Goal: Browse casually

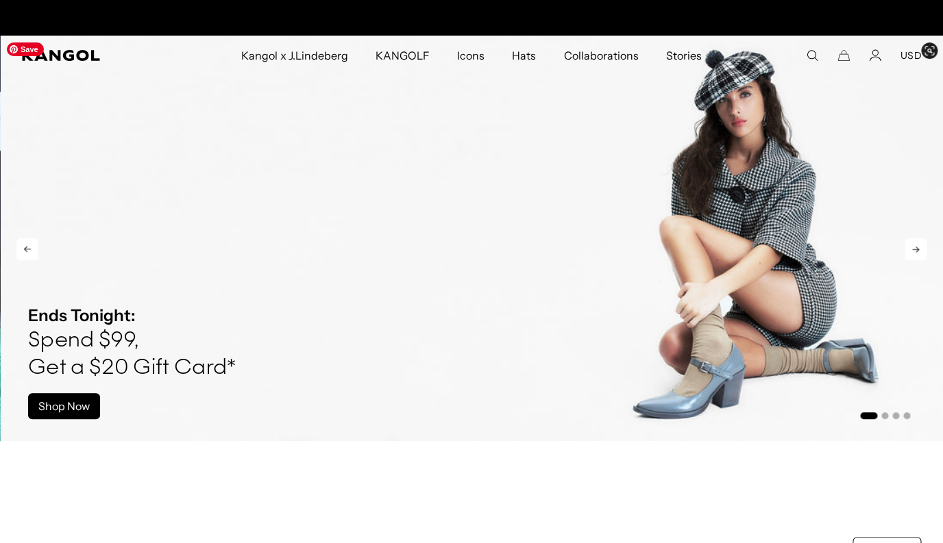
scroll to position [0, 282]
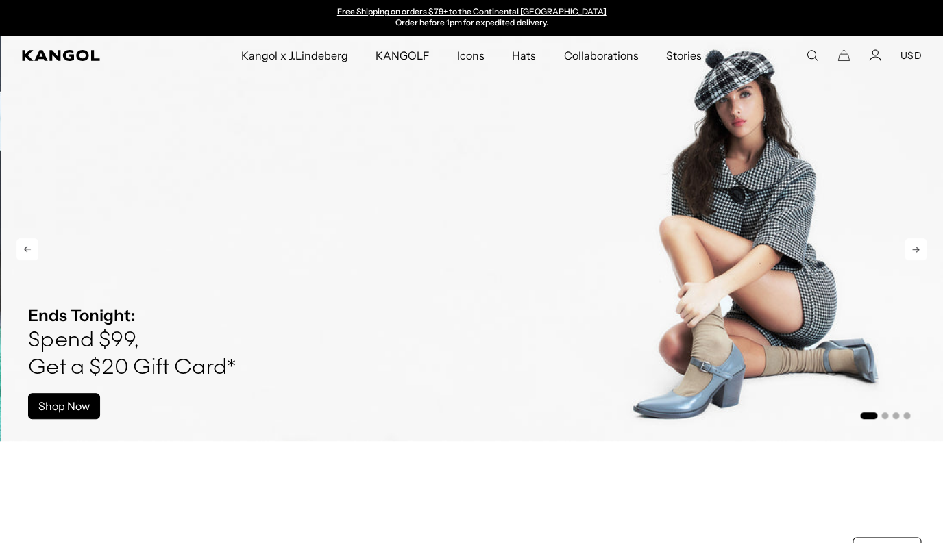
click at [884, 413] on li "Select a slide to show" at bounding box center [884, 415] width 8 height 11
click at [883, 414] on button "Go to slide 2" at bounding box center [884, 416] width 7 height 7
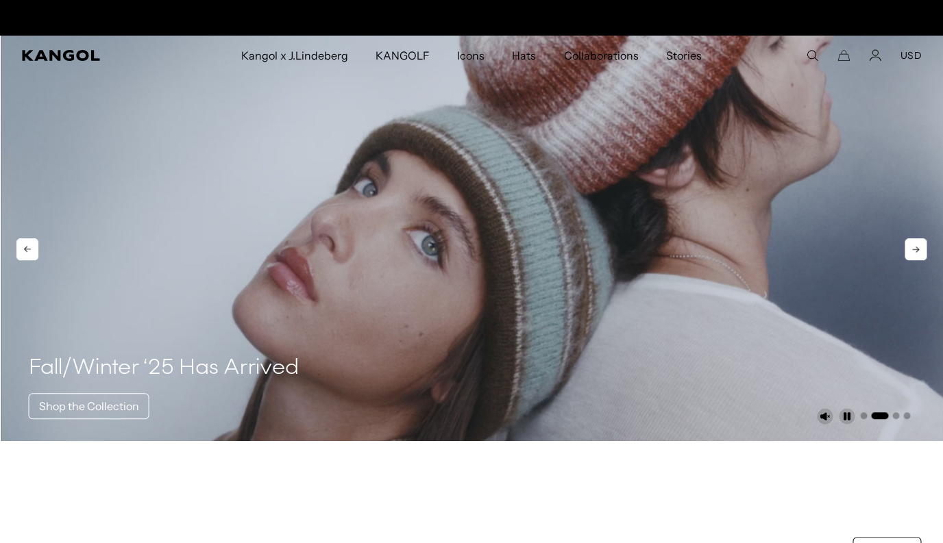
scroll to position [0, 282]
click at [898, 415] on button "Go to slide 3" at bounding box center [895, 416] width 7 height 7
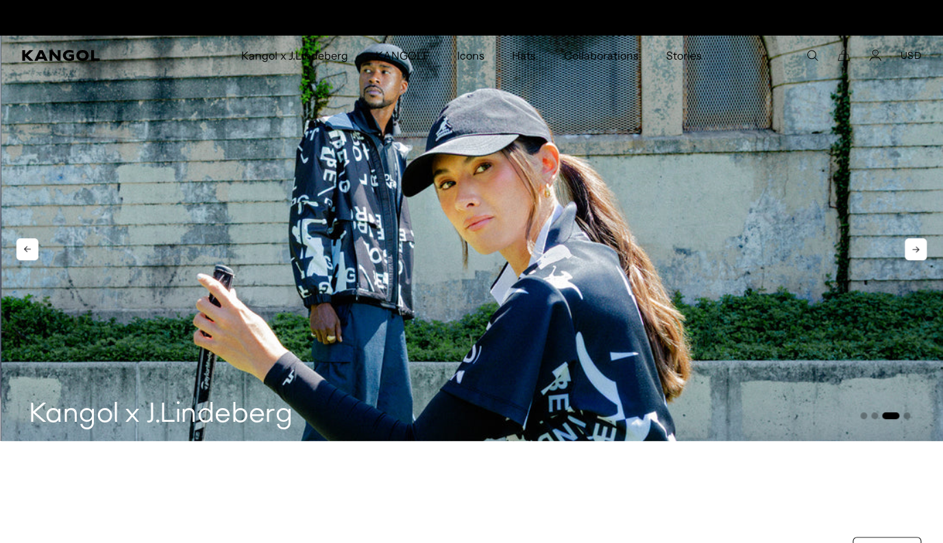
scroll to position [0, 0]
click at [909, 417] on button "Go to slide 4" at bounding box center [906, 416] width 7 height 7
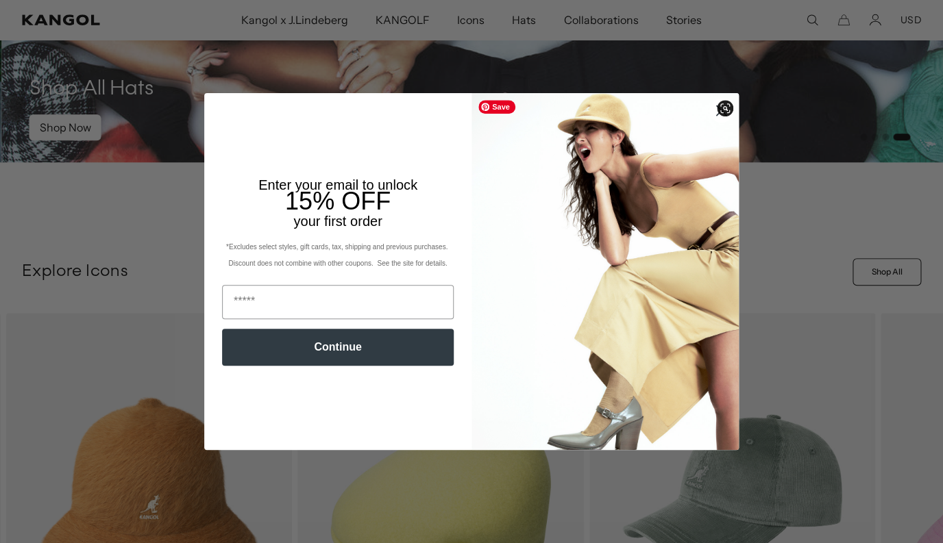
click at [756, 184] on div "Close dialog Enter your email to unlock 15% OFF your first order *Excludes sele…" at bounding box center [471, 271] width 943 height 543
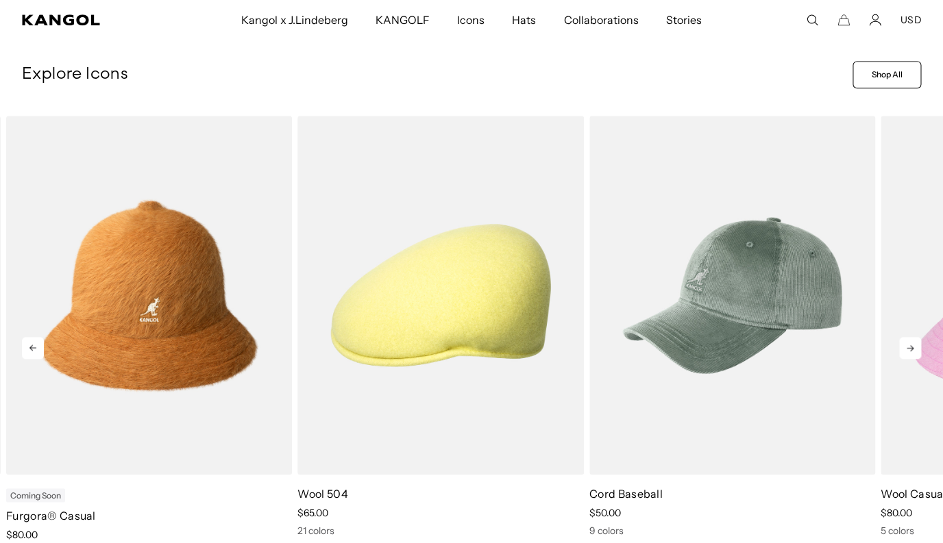
scroll to position [0, 282]
click at [906, 352] on icon at bounding box center [910, 348] width 22 height 22
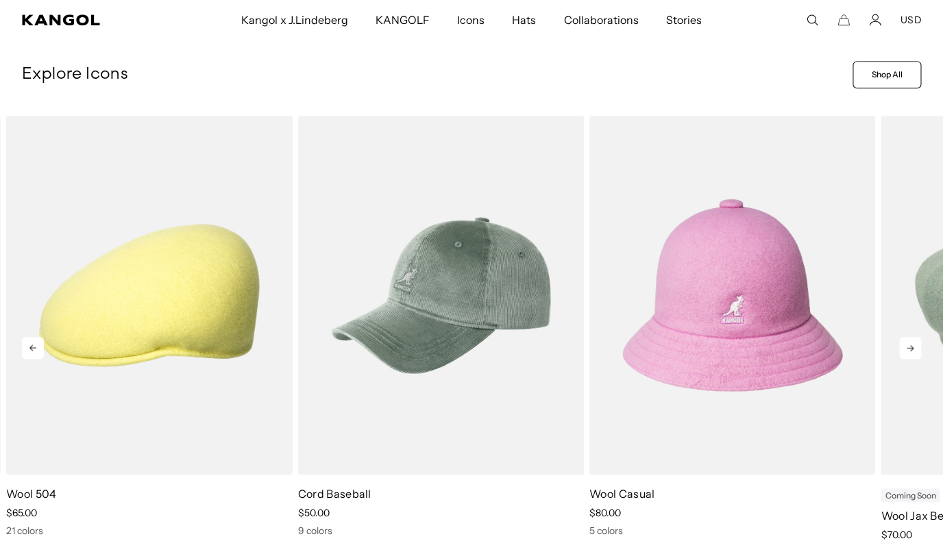
scroll to position [0, 0]
click at [906, 352] on icon at bounding box center [910, 348] width 22 height 22
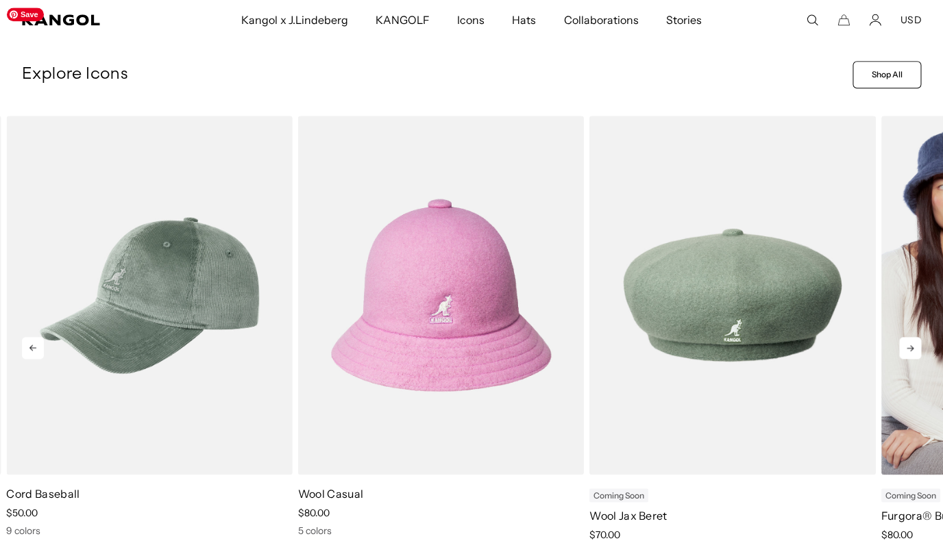
scroll to position [0, 282]
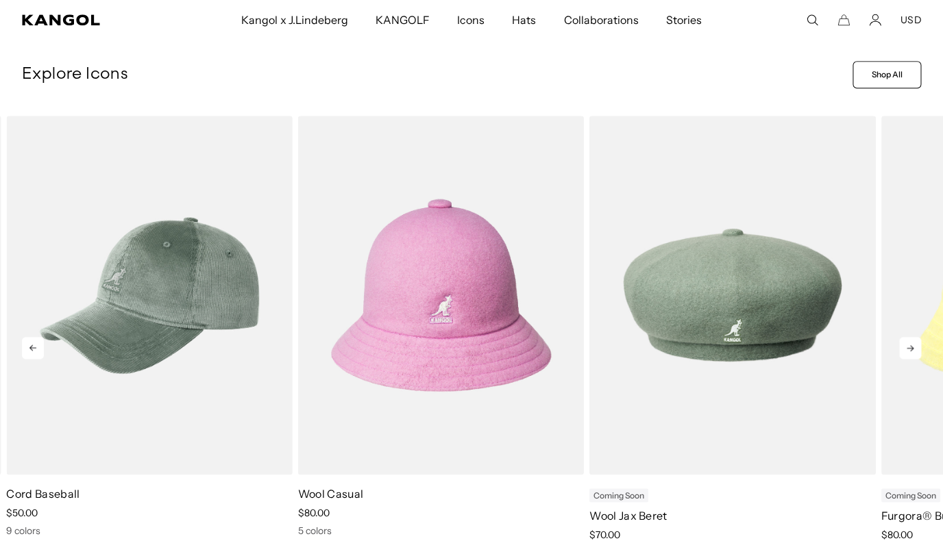
click at [907, 344] on icon at bounding box center [910, 348] width 22 height 22
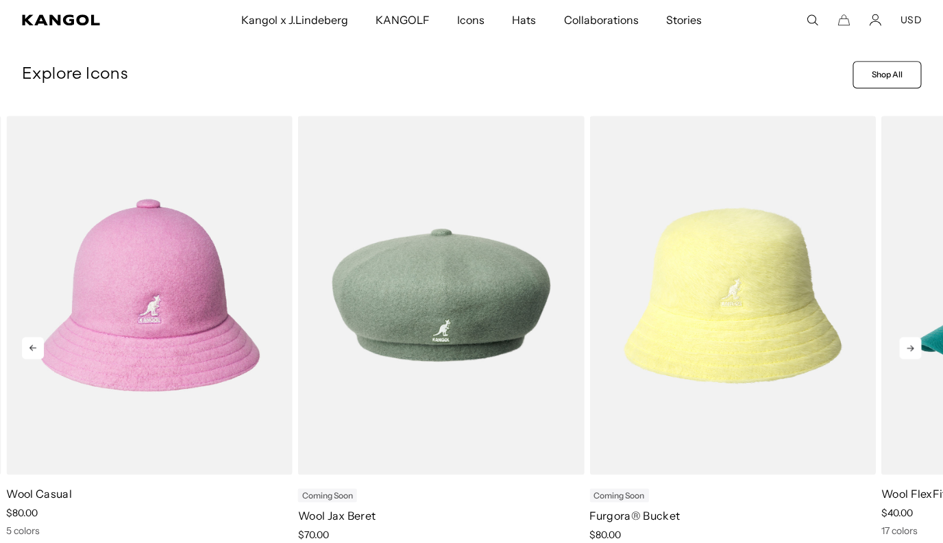
scroll to position [0, 0]
click at [907, 344] on icon at bounding box center [910, 348] width 22 height 22
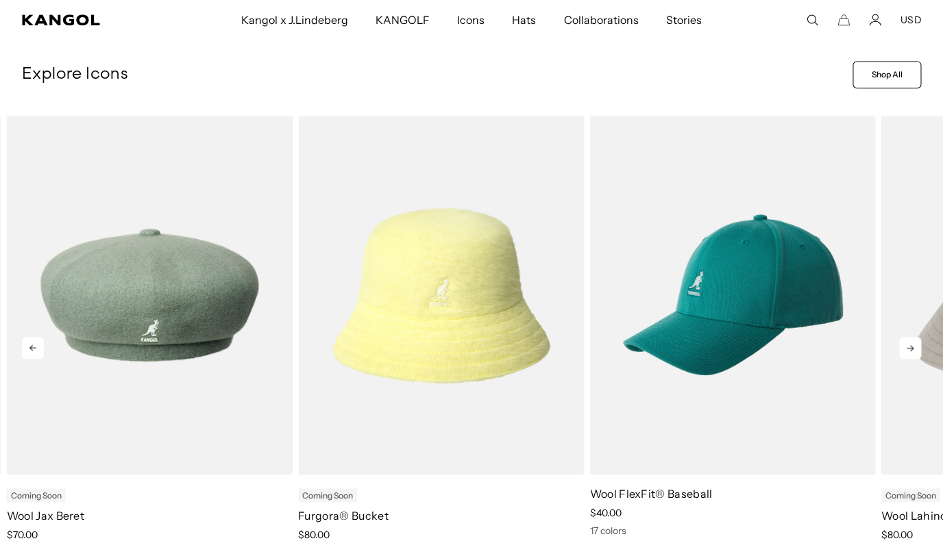
click at [907, 344] on icon at bounding box center [910, 348] width 22 height 22
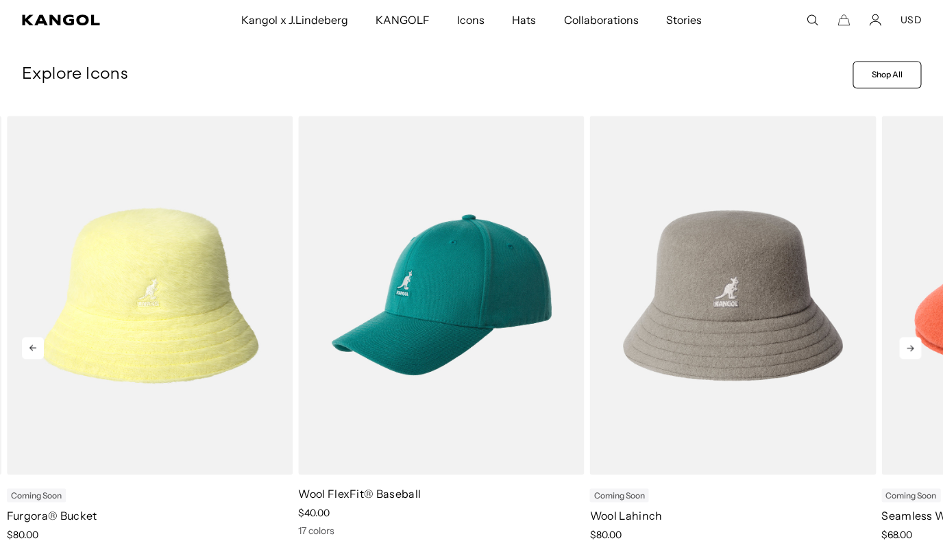
click at [907, 344] on icon at bounding box center [910, 348] width 22 height 22
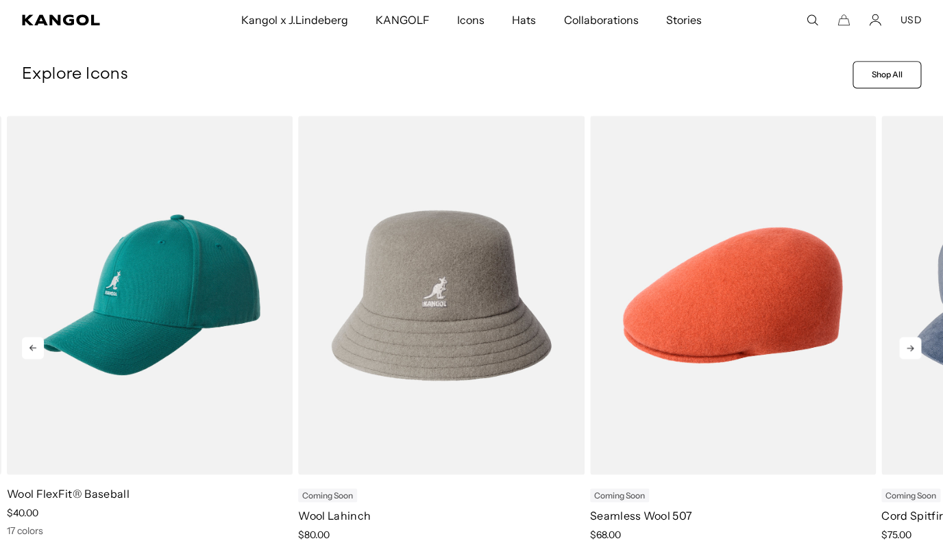
click at [907, 344] on icon at bounding box center [910, 348] width 22 height 22
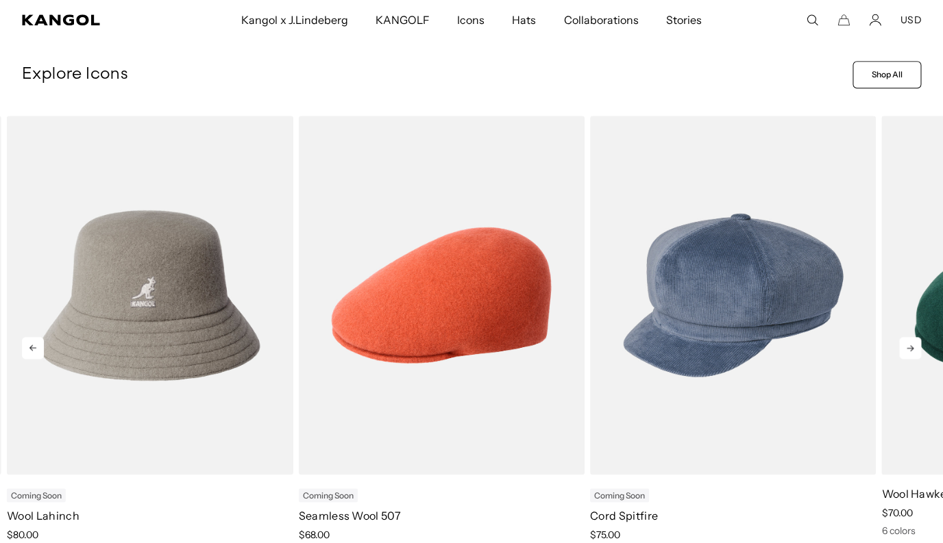
scroll to position [0, 0]
click at [907, 344] on icon at bounding box center [910, 348] width 22 height 22
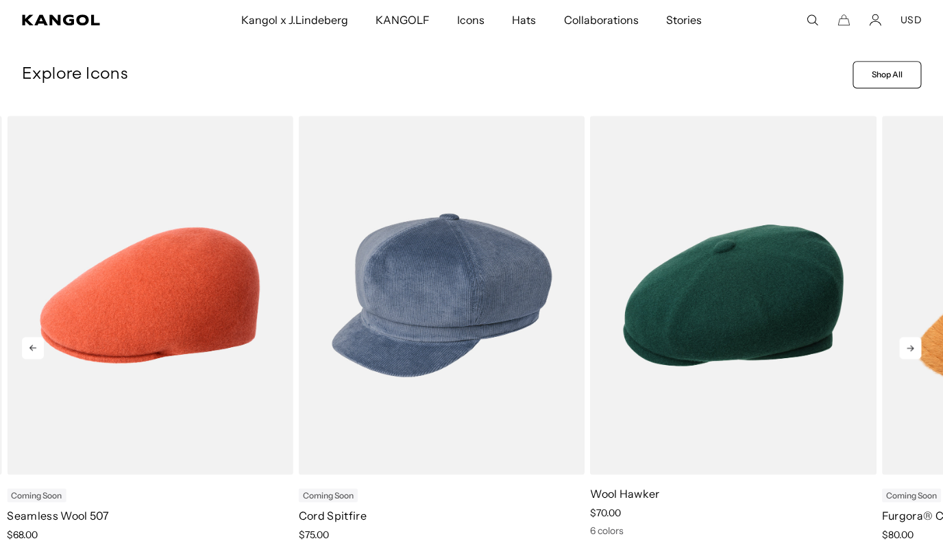
scroll to position [0, 282]
click at [907, 344] on icon at bounding box center [910, 348] width 22 height 22
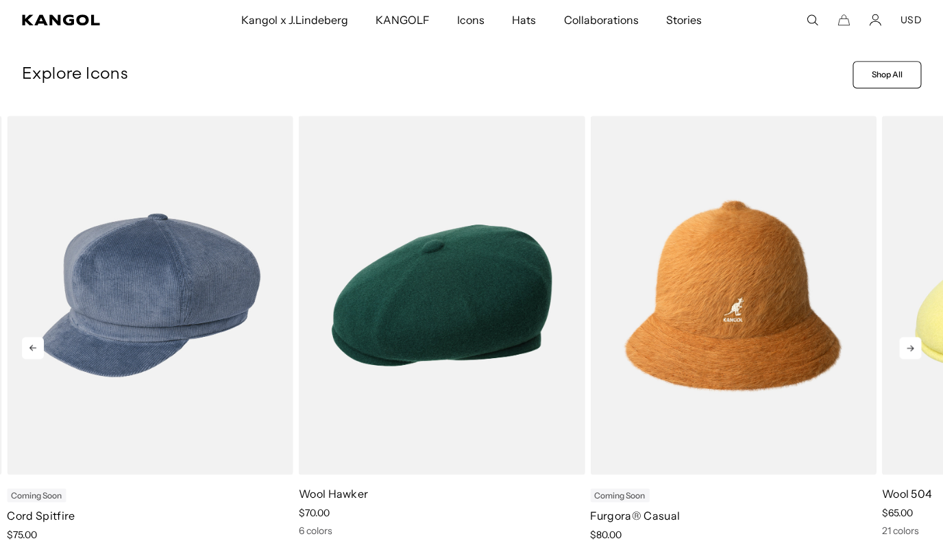
scroll to position [0, 0]
click at [907, 344] on icon at bounding box center [910, 348] width 22 height 22
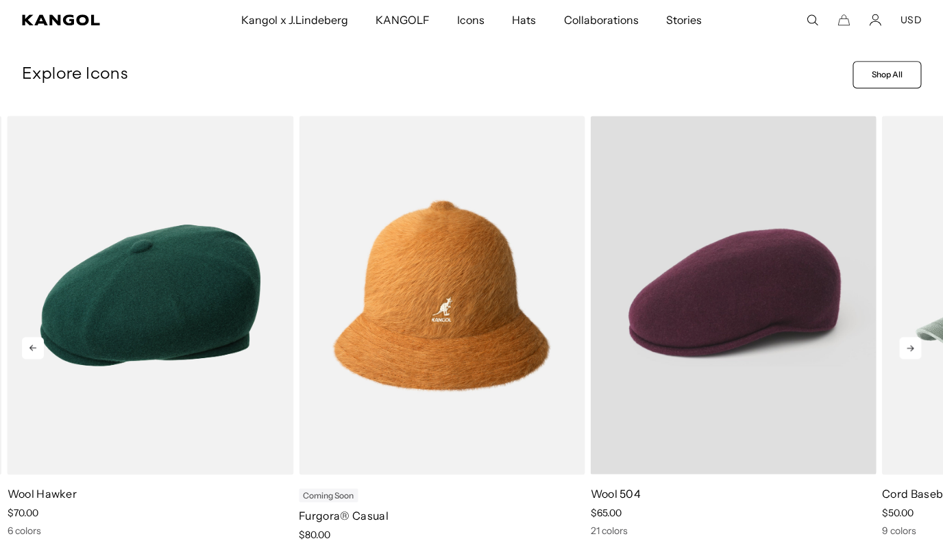
scroll to position [0, 282]
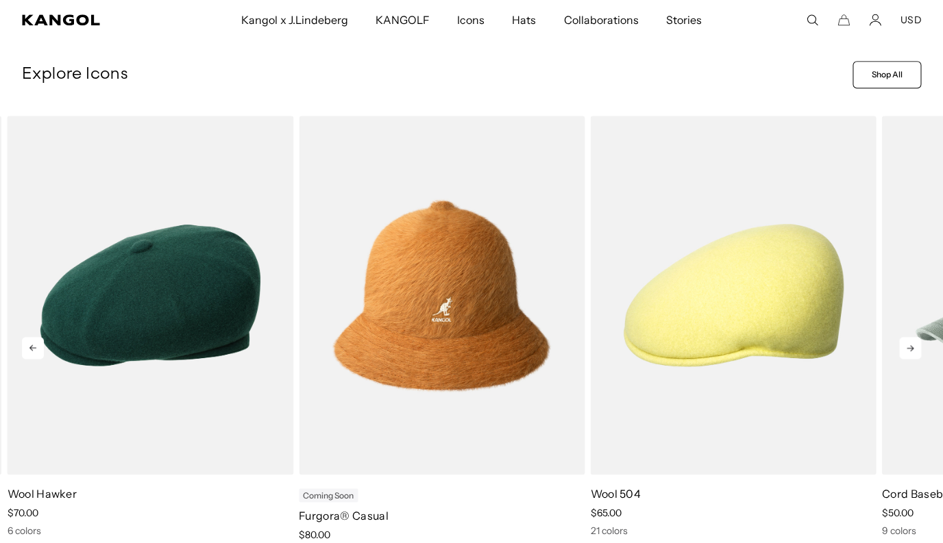
click at [910, 347] on icon at bounding box center [910, 348] width 22 height 22
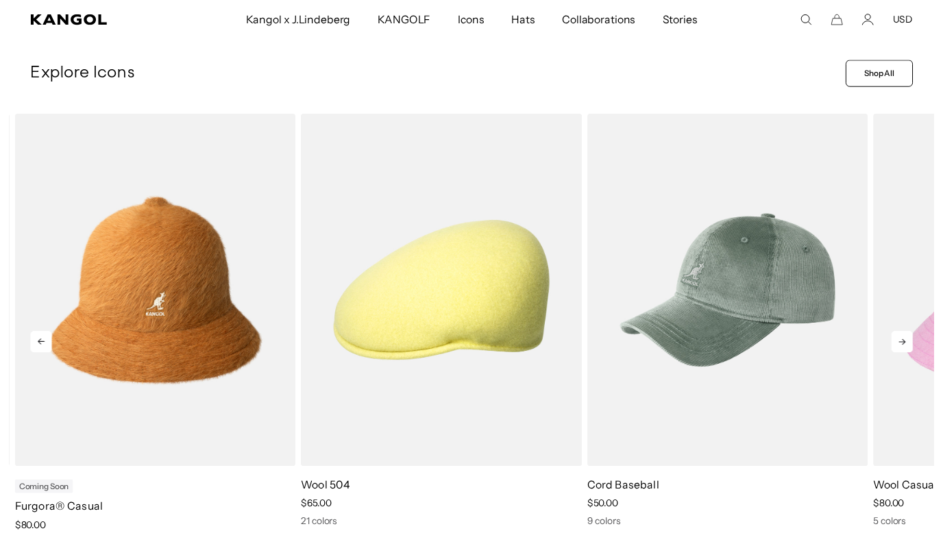
scroll to position [0, 0]
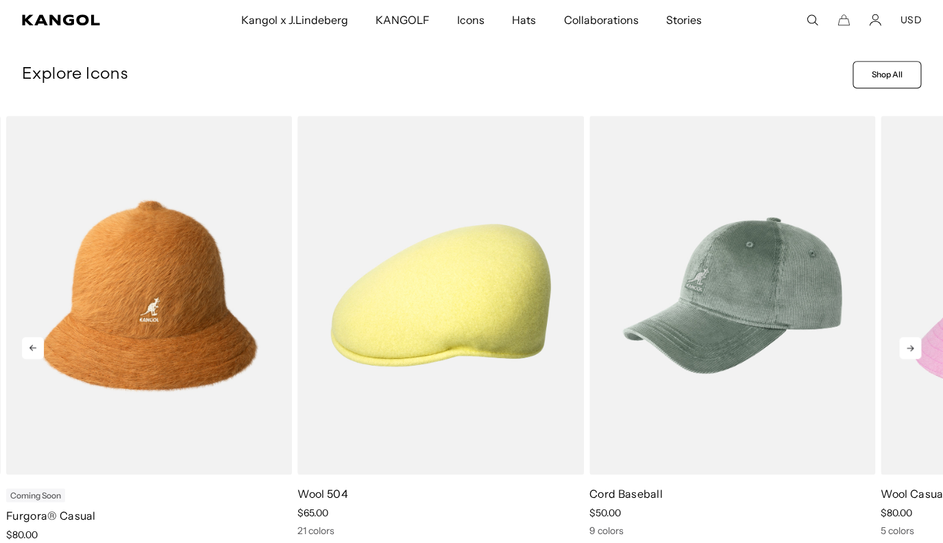
click at [910, 347] on icon at bounding box center [910, 348] width 22 height 22
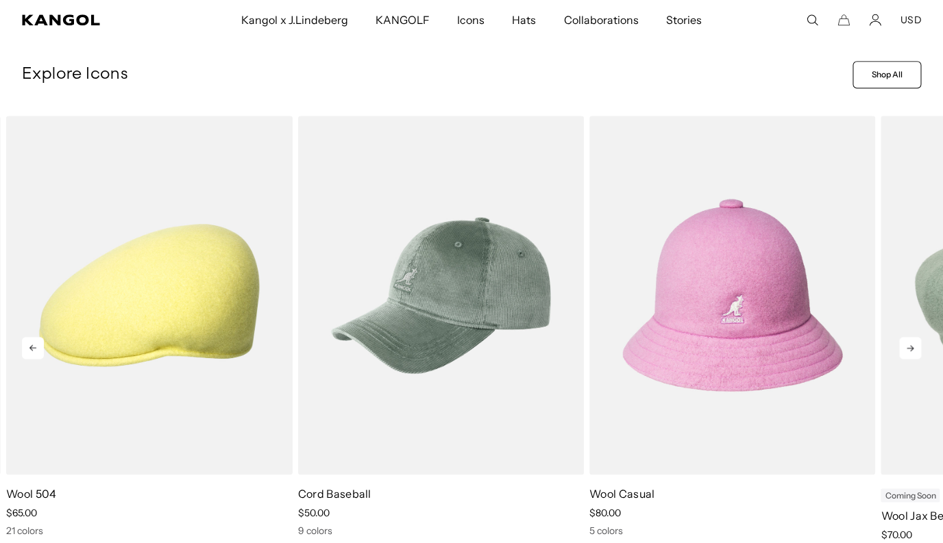
click at [910, 347] on icon at bounding box center [910, 348] width 22 height 22
